Goal: Complete application form

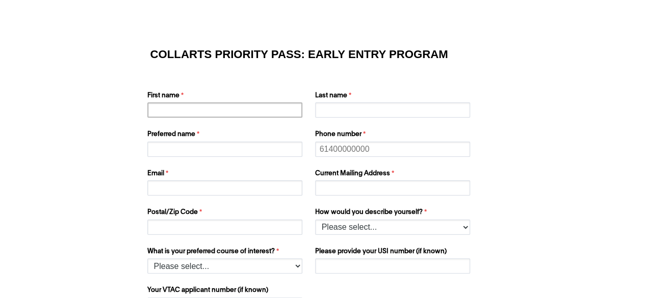
click at [244, 110] on input "First name" at bounding box center [224, 109] width 155 height 15
type input "[PERSON_NAME]"
click at [338, 110] on input "Last name" at bounding box center [392, 109] width 155 height 15
type input "[PERSON_NAME]"
click at [269, 151] on input "Preferred name" at bounding box center [224, 149] width 155 height 15
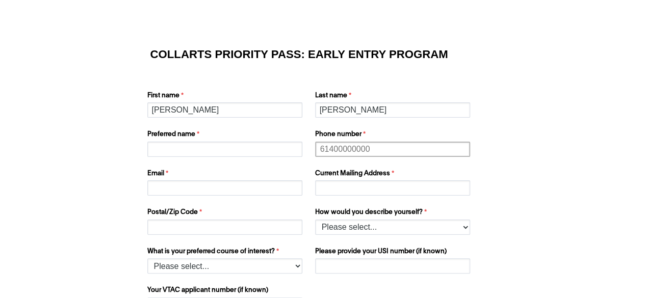
click at [338, 151] on input "Phone number" at bounding box center [392, 149] width 155 height 15
type input "6"
type input "_"
type input "+"
type input "[PHONE_NUMBER]"
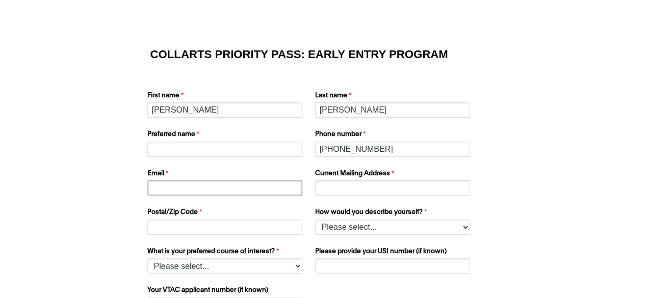
click at [254, 191] on input "Email" at bounding box center [224, 187] width 155 height 15
type input "[EMAIL_ADDRESS][DOMAIN_NAME]"
click at [338, 189] on input "Current Mailing Address" at bounding box center [392, 187] width 155 height 15
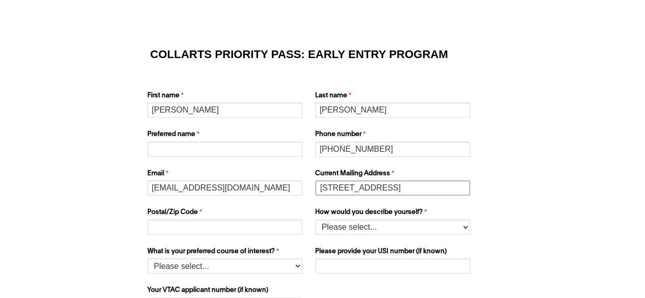
type input "[STREET_ADDRESS]"
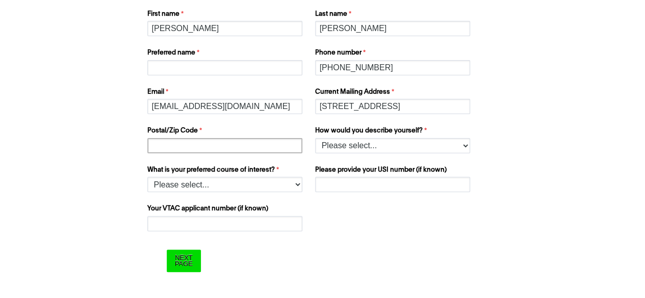
click at [251, 146] on input "Postal/Zip Code" at bounding box center [224, 145] width 155 height 15
type input "3931"
click at [343, 140] on select "Please select... I’m currently in Year 12 I've completed Year 12 and took a gap…" at bounding box center [392, 145] width 155 height 15
select select "tfa_158"
click at [315, 138] on select "Please select... I’m currently in Year 12 I've completed Year 12 and took a gap…" at bounding box center [392, 145] width 155 height 15
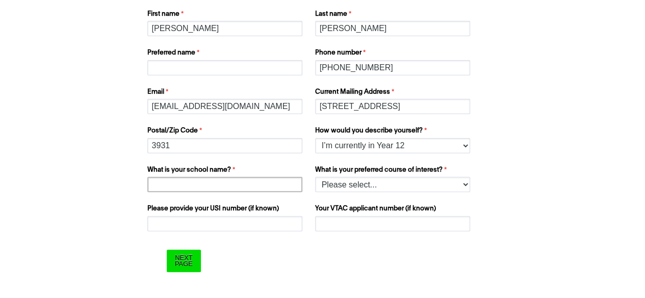
click at [234, 183] on input "What is your school name?" at bounding box center [224, 184] width 155 height 15
type input "o"
type input "[GEOGRAPHIC_DATA]"
click at [333, 184] on select "Please select... 2D Animation Acting Audio Engineering Comedy Digital & Social …" at bounding box center [392, 184] width 155 height 15
select select "tfa_1223"
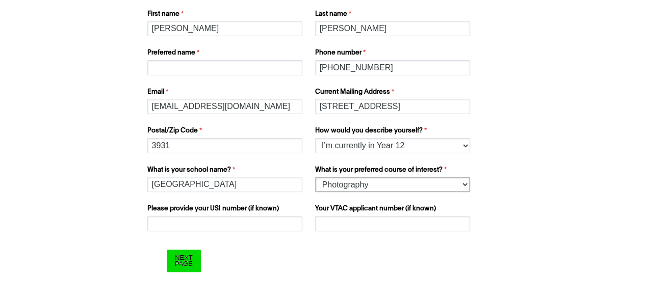
click at [315, 177] on select "Please select... 2D Animation Acting Audio Engineering Comedy Digital & Social …" at bounding box center [392, 184] width 155 height 15
click at [247, 222] on input "Please provide your USI number (if known)" at bounding box center [224, 223] width 155 height 15
click at [361, 219] on input "Your VTAC applicant number (if known)" at bounding box center [392, 223] width 155 height 15
paste input "60060814R"
type input "60060814R"
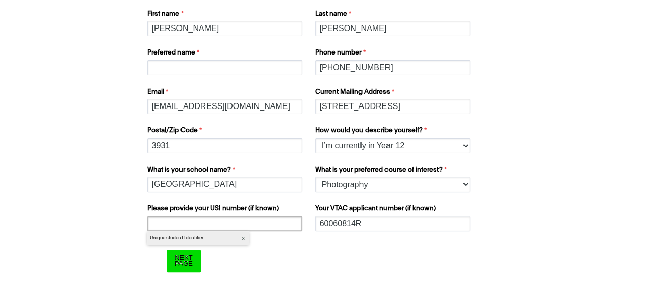
click at [217, 223] on input "Please provide your USI number (if known)" at bounding box center [224, 223] width 155 height 15
paste input "4NFUSYXBY6"
type input "4NFUSYXBY6"
click at [182, 260] on input "Next Page" at bounding box center [184, 261] width 34 height 22
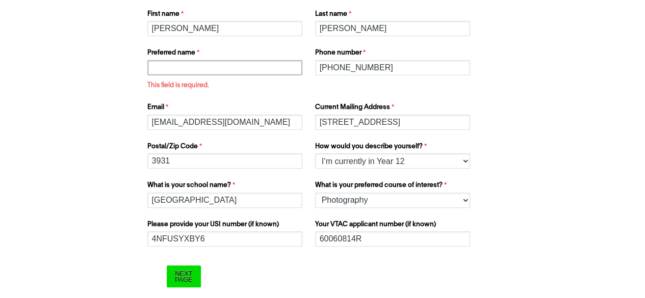
scroll to position [97, 0]
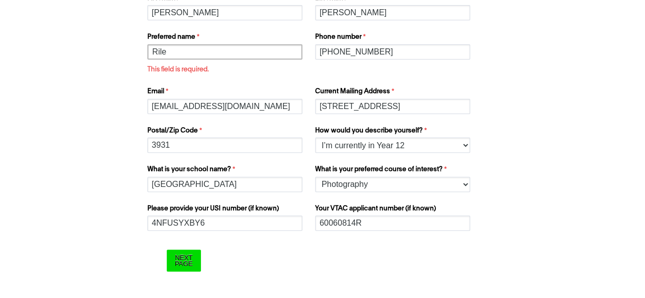
type input "[PERSON_NAME]"
click at [0, 0] on input "Submit" at bounding box center [0, 0] width 0 height 0
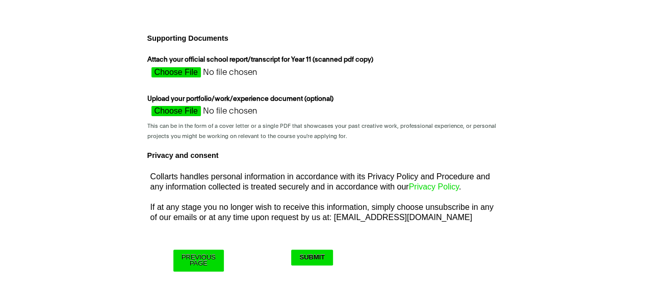
scroll to position [5, 0]
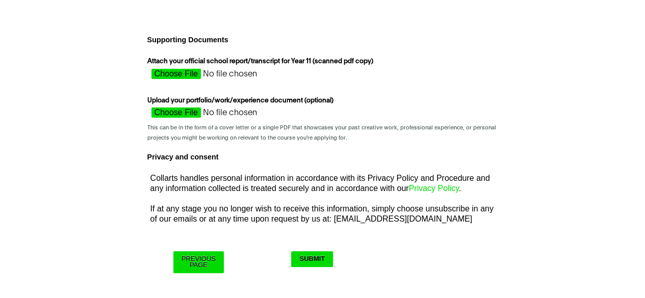
click at [172, 112] on input "Upload your portfolio/work/experience document (optional)" at bounding box center [237, 115] width 181 height 15
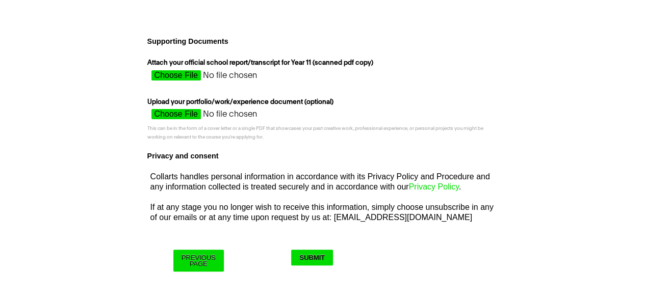
scroll to position [4, 0]
click at [169, 73] on input "Attach your official school report/transcript for Year 11 (scanned pdf copy)" at bounding box center [237, 77] width 181 height 15
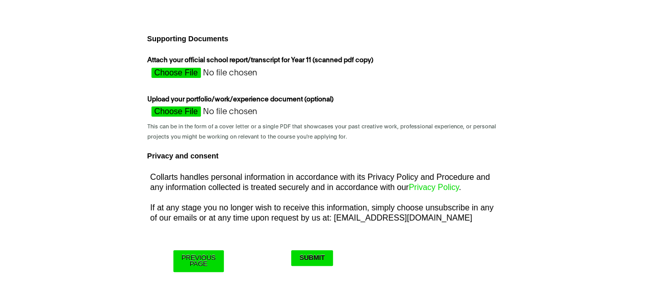
type input "C:\fakepath\02399d7f-2634-ef11-9d0c-00505687dec4.pdf"
click at [257, 71] on input "Attach your official school report/transcript for Year 11 (scanned pdf copy)" at bounding box center [237, 75] width 181 height 15
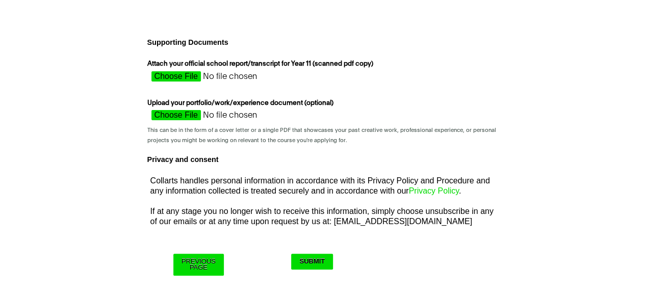
click at [182, 76] on input "Attach your official school report/transcript for Year 11 (scanned pdf copy)" at bounding box center [237, 78] width 181 height 15
type input "C:\fakepath\f785c17a-01b2-ef11-9d1f-00505687dec4.pdf"
click at [577, 95] on div "COLLARTS PRIORITY PASS: EARLY ENTRY PROGRAM First name [PERSON_NAME] Last name …" at bounding box center [322, 152] width 636 height 291
click at [554, 192] on div "COLLARTS PRIORITY PASS: EARLY ENTRY PROGRAM First name [PERSON_NAME] Last name …" at bounding box center [322, 152] width 636 height 291
click at [541, 259] on div "COLLARTS PRIORITY PASS: EARLY ENTRY PROGRAM First name [PERSON_NAME] Last name …" at bounding box center [322, 152] width 636 height 291
